Goal: Task Accomplishment & Management: Complete application form

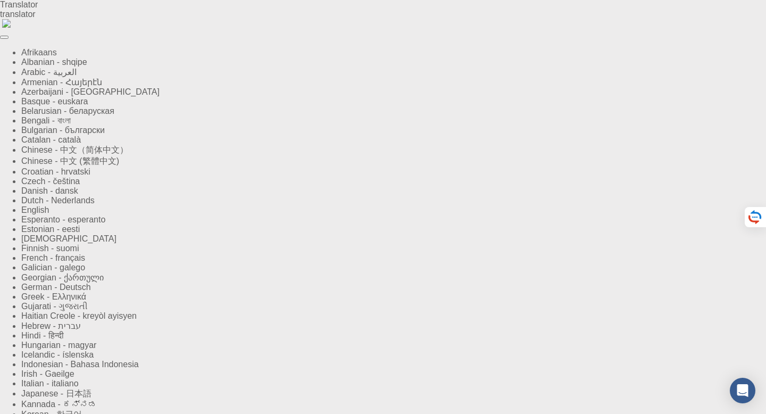
type input "Prosper"
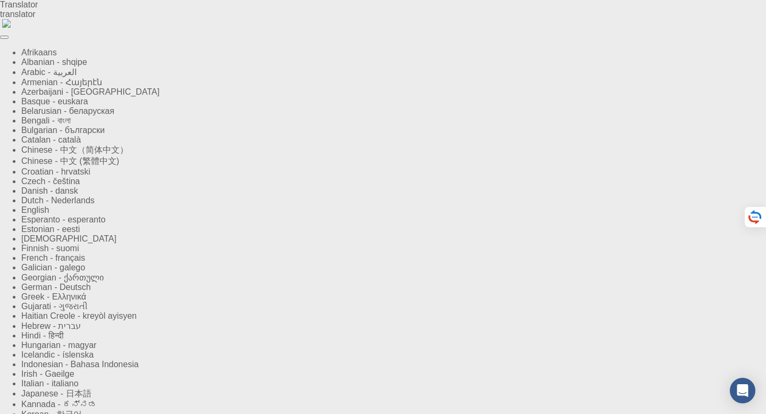
type input "[PERSON_NAME] ADZAVON"
type input "Beijing University of Technology"
type input "18890038416"
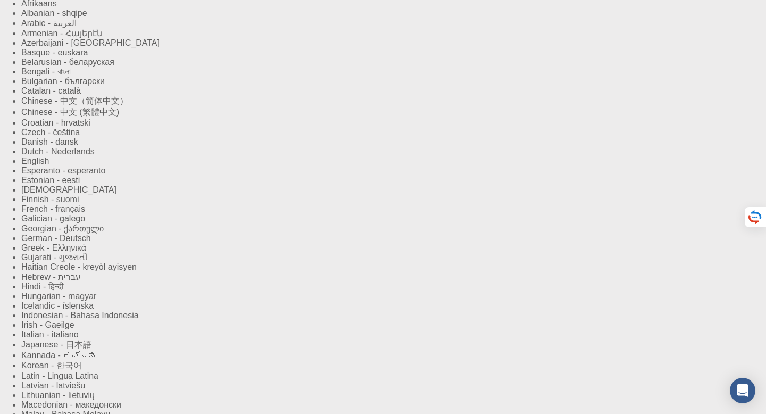
scroll to position [59, 0]
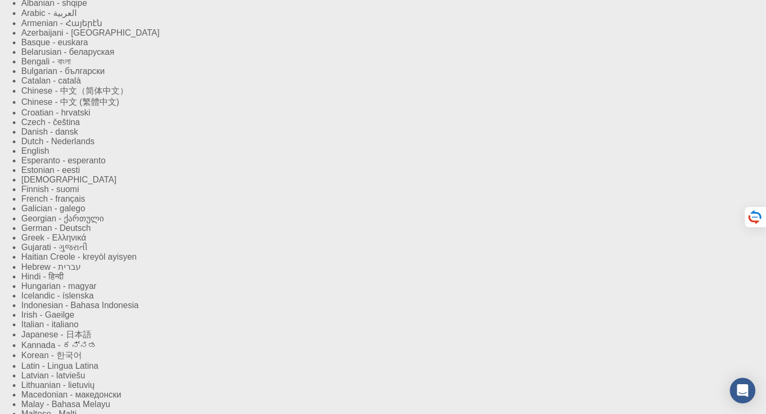
checkbox input "true"
type input "Student"
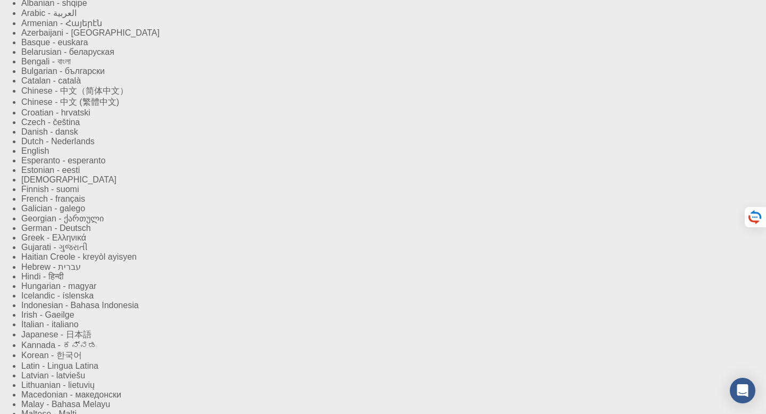
type input "+8618890038416"
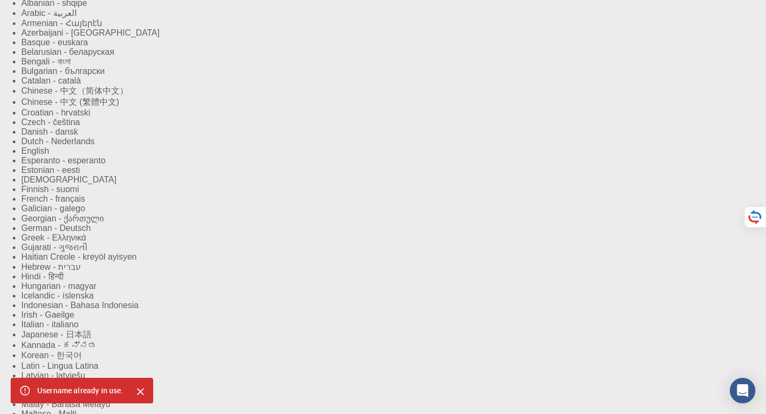
drag, startPoint x: 307, startPoint y: 95, endPoint x: 271, endPoint y: 94, distance: 36.2
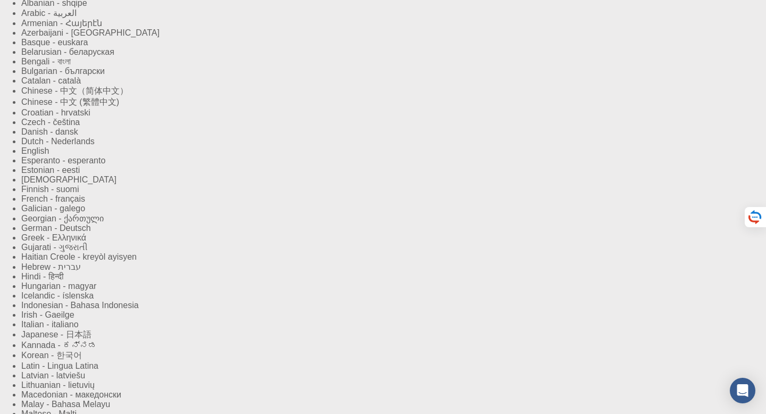
drag, startPoint x: 294, startPoint y: 89, endPoint x: 268, endPoint y: 91, distance: 25.7
type input "Z"
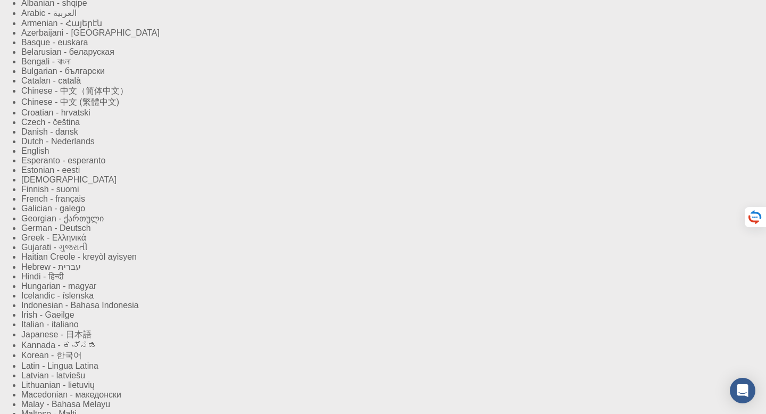
drag, startPoint x: 332, startPoint y: 83, endPoint x: 314, endPoint y: 88, distance: 19.4
type input "ZEUS"
drag, startPoint x: 316, startPoint y: 94, endPoint x: 271, endPoint y: 93, distance: 45.7
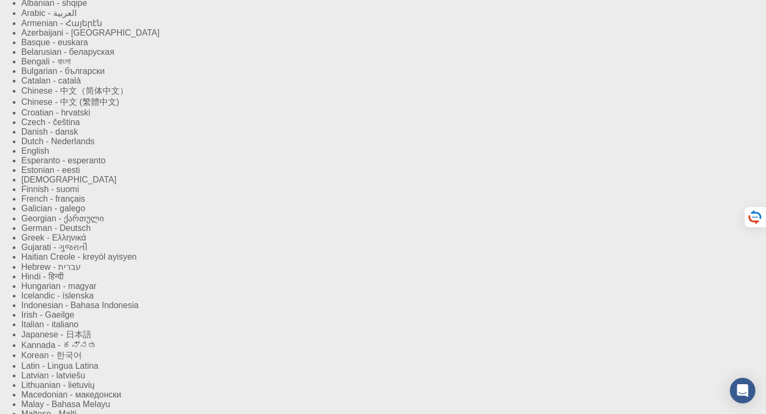
type input "kodzo"
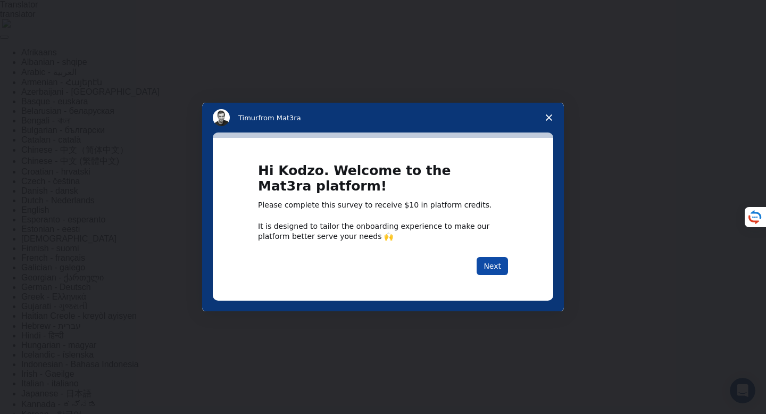
click at [497, 263] on button "Next" at bounding box center [491, 266] width 31 height 18
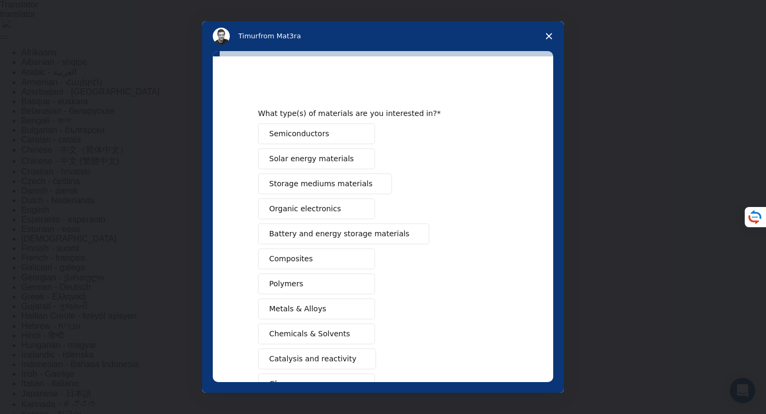
click at [327, 136] on button "Semiconductors" at bounding box center [316, 133] width 117 height 21
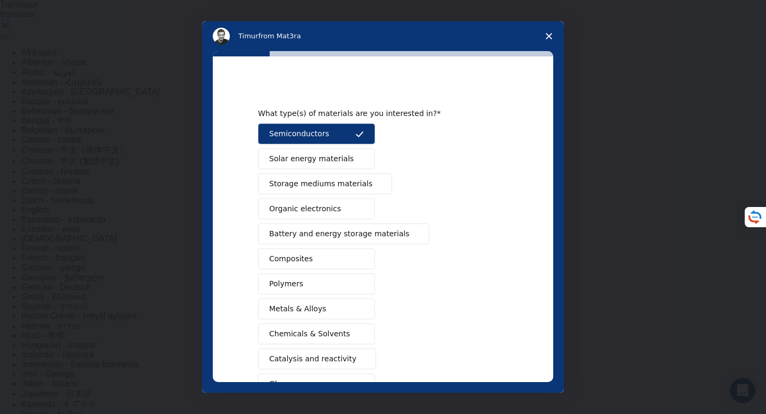
click at [329, 135] on button "Semiconductors" at bounding box center [316, 133] width 117 height 21
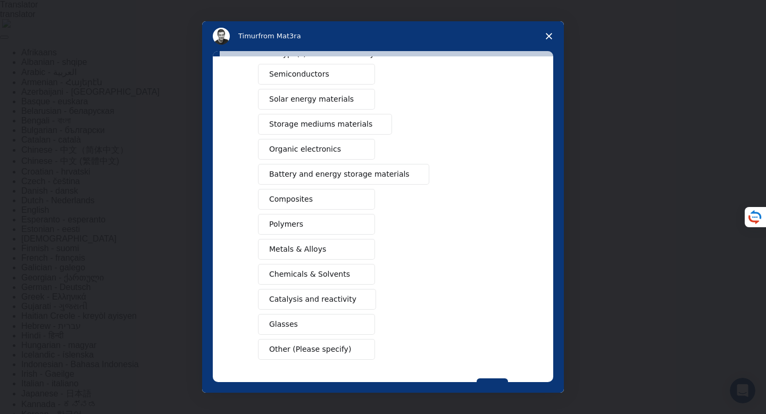
scroll to position [68, 0]
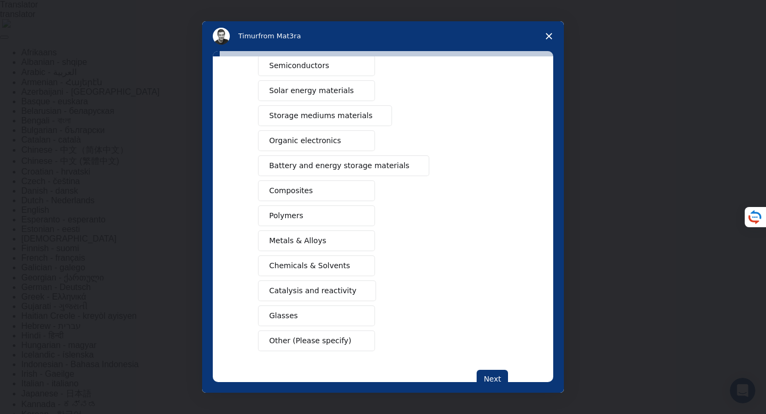
click at [317, 265] on span "Chemicals & Solvents" at bounding box center [309, 265] width 81 height 11
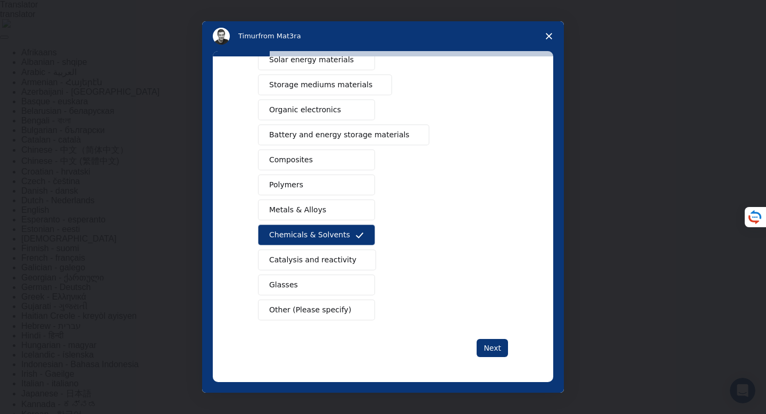
scroll to position [99, 0]
click at [311, 181] on button "Polymers" at bounding box center [316, 184] width 117 height 21
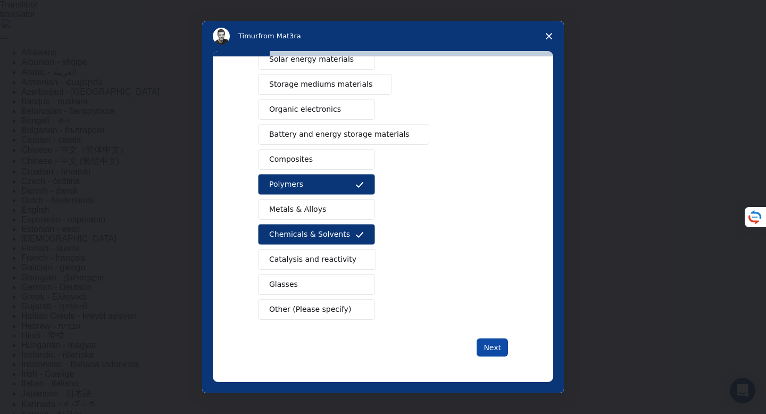
click at [489, 345] on button "Next" at bounding box center [491, 347] width 31 height 18
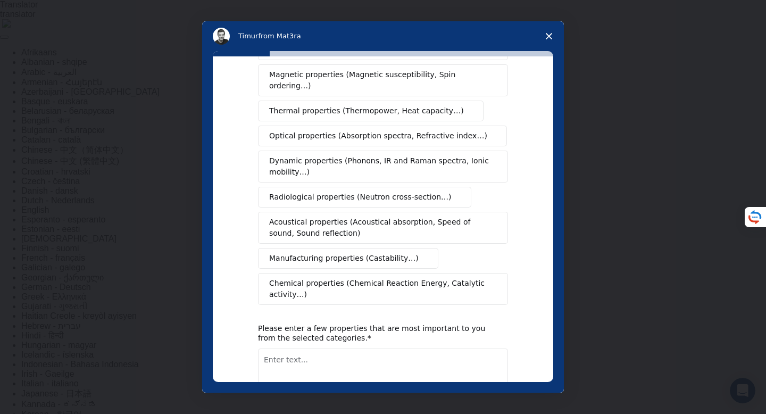
scroll to position [105, 0]
click at [316, 277] on span "Chemical properties (Chemical Reaction Energy, Catalytic activity…)" at bounding box center [379, 288] width 220 height 22
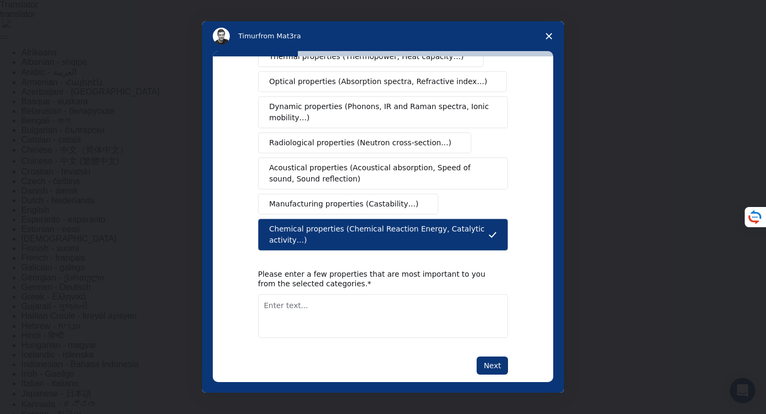
scroll to position [165, 0]
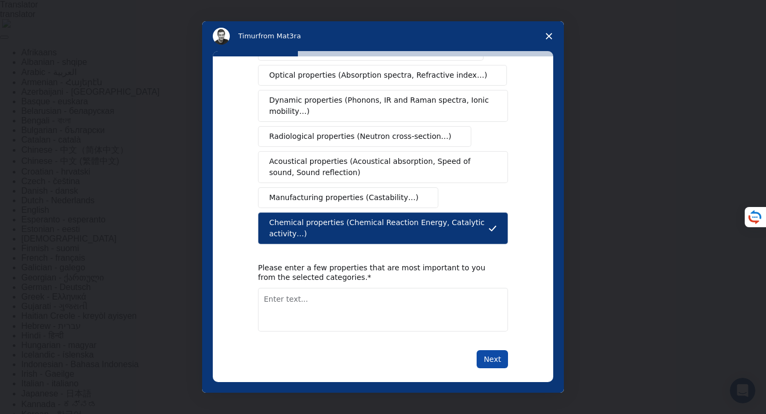
click at [497, 350] on button "Next" at bounding box center [491, 359] width 31 height 18
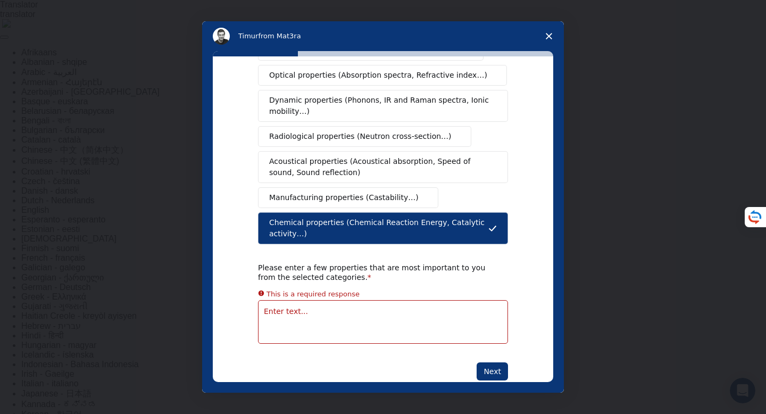
click at [344, 301] on textarea "Enter text..." at bounding box center [383, 322] width 250 height 44
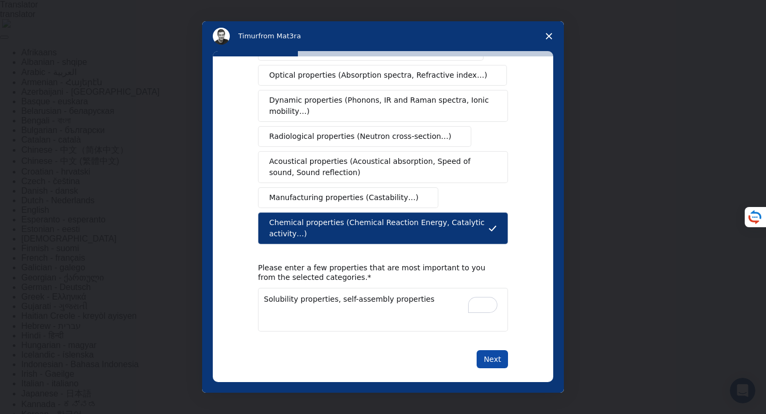
type textarea "Solubility properties, self-assembly properties"
click at [498, 352] on button "Next" at bounding box center [491, 359] width 31 height 18
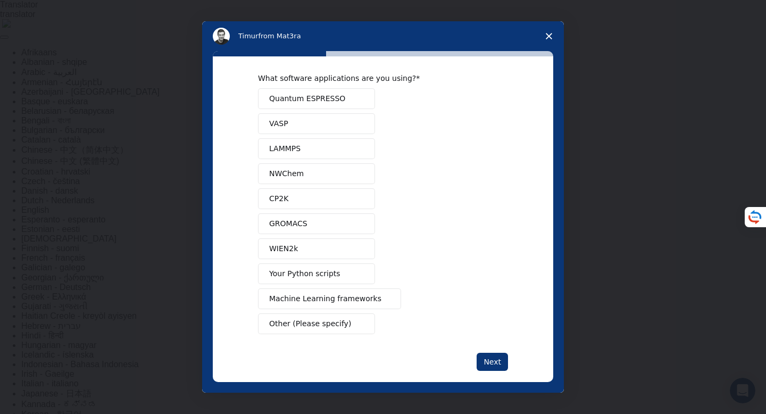
scroll to position [4, 0]
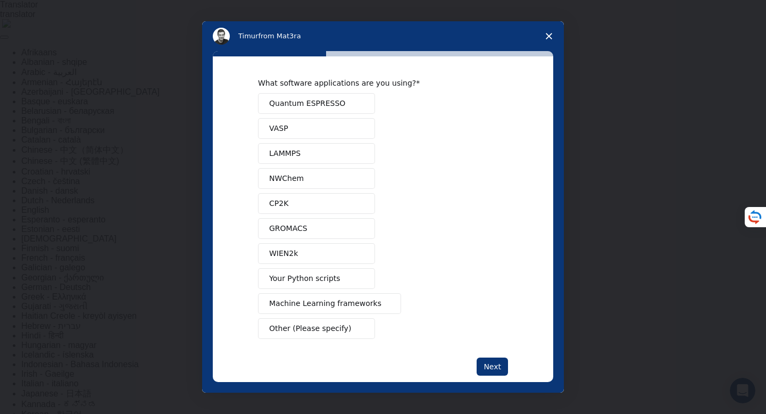
click at [317, 225] on button "GROMACS" at bounding box center [316, 228] width 117 height 21
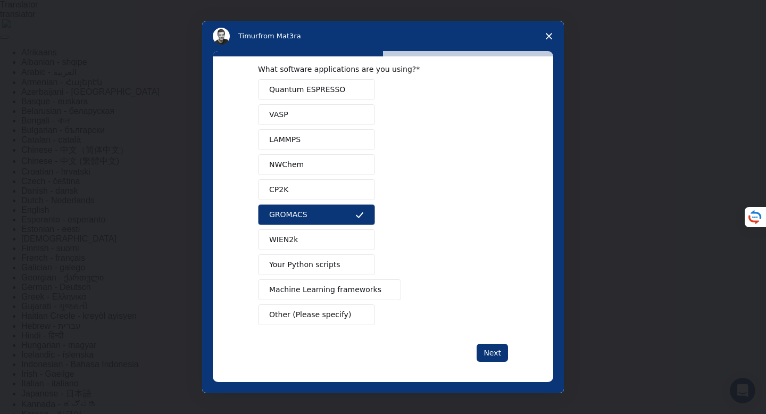
scroll to position [23, 0]
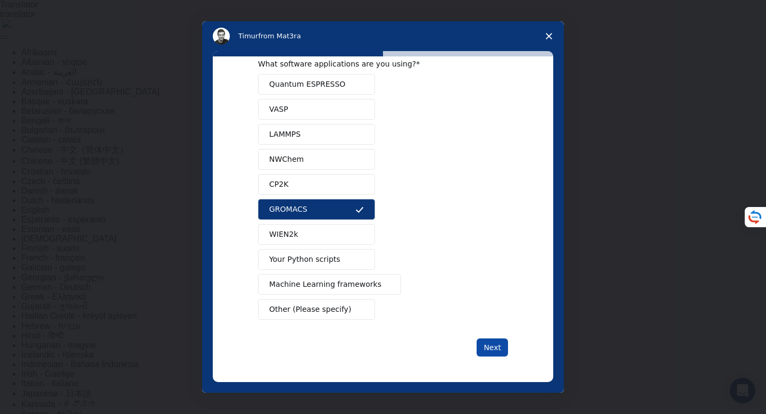
click at [493, 344] on button "Next" at bounding box center [491, 347] width 31 height 18
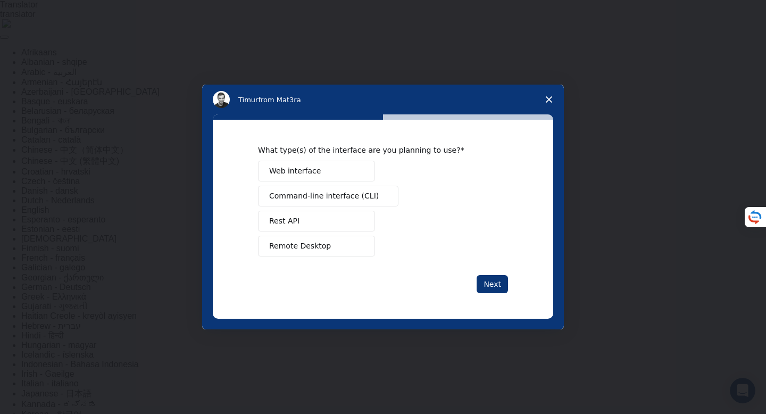
scroll to position [0, 0]
click at [317, 176] on button "Web interface" at bounding box center [316, 171] width 117 height 21
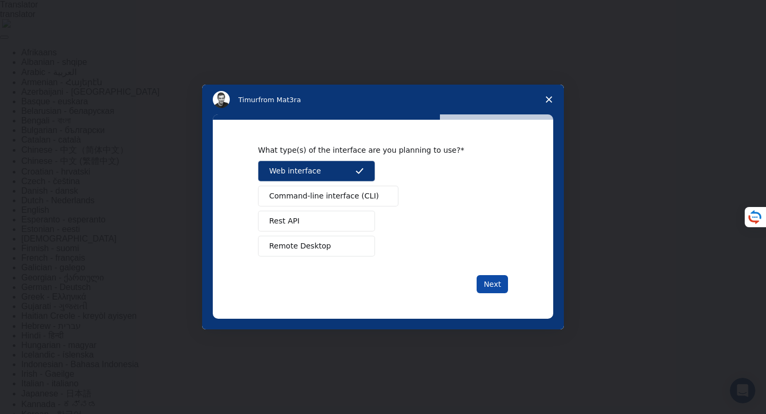
click at [495, 282] on button "Next" at bounding box center [491, 284] width 31 height 18
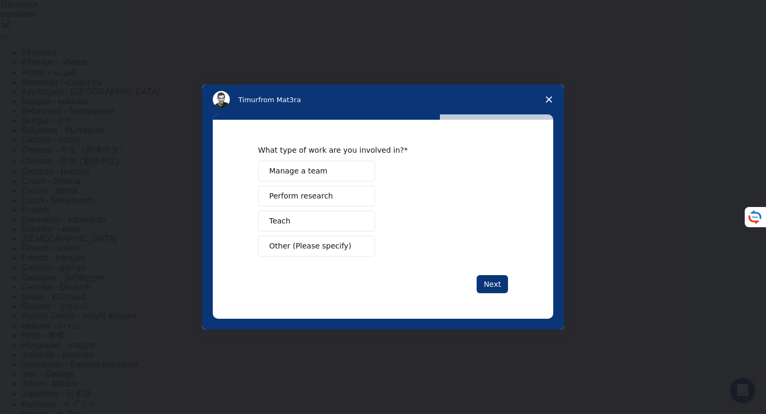
click at [319, 197] on span "Perform research" at bounding box center [301, 195] width 64 height 11
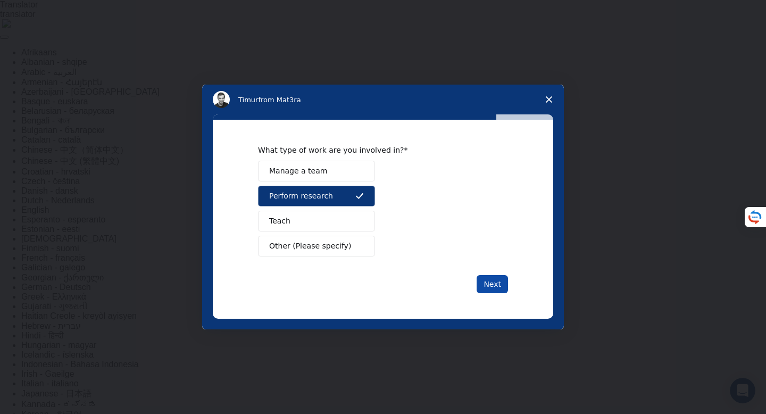
click at [497, 281] on button "Next" at bounding box center [491, 284] width 31 height 18
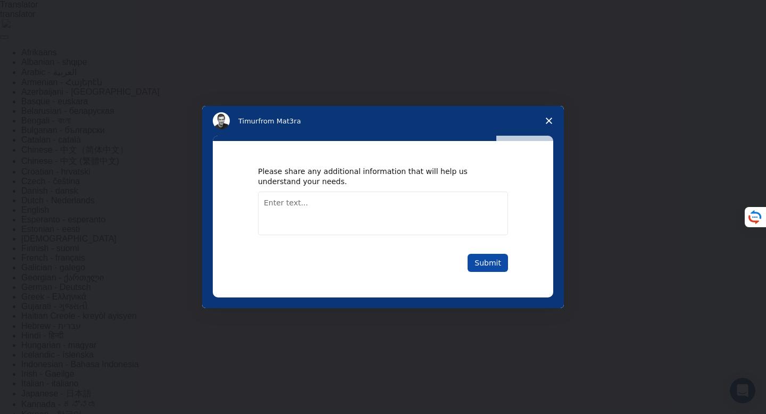
click at [488, 261] on button "Submit" at bounding box center [487, 263] width 40 height 18
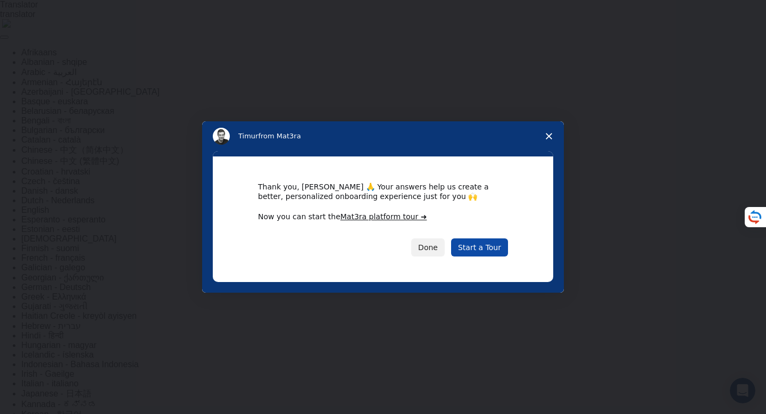
click at [475, 244] on link "Start a Tour" at bounding box center [479, 247] width 57 height 18
